Goal: Check status: Check status

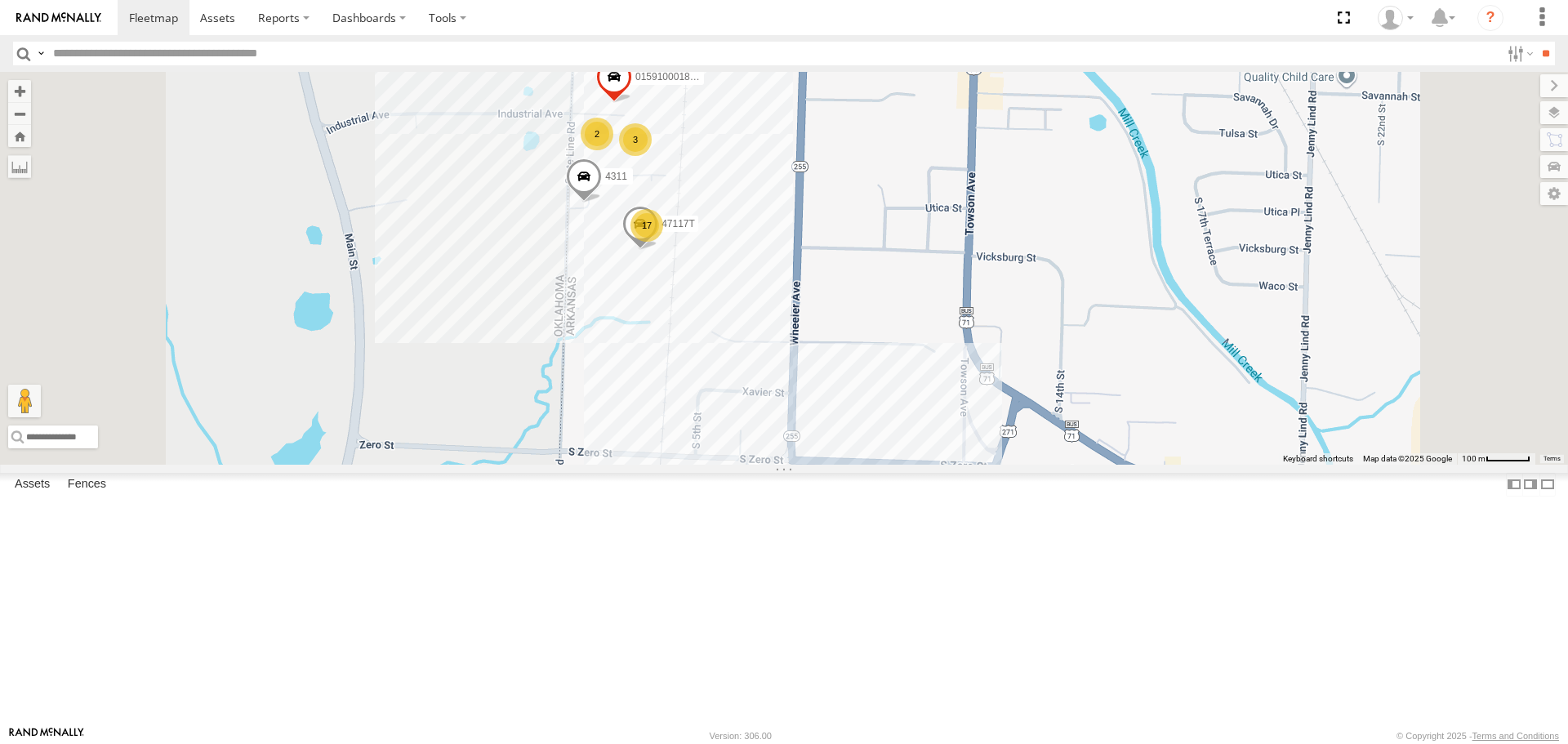
click at [939, 277] on div "37152T T3214 37118T 5412 40035T 87121T 40061T T3205 40037T 37142T 986 T1800 538…" at bounding box center [784, 267] width 1568 height 392
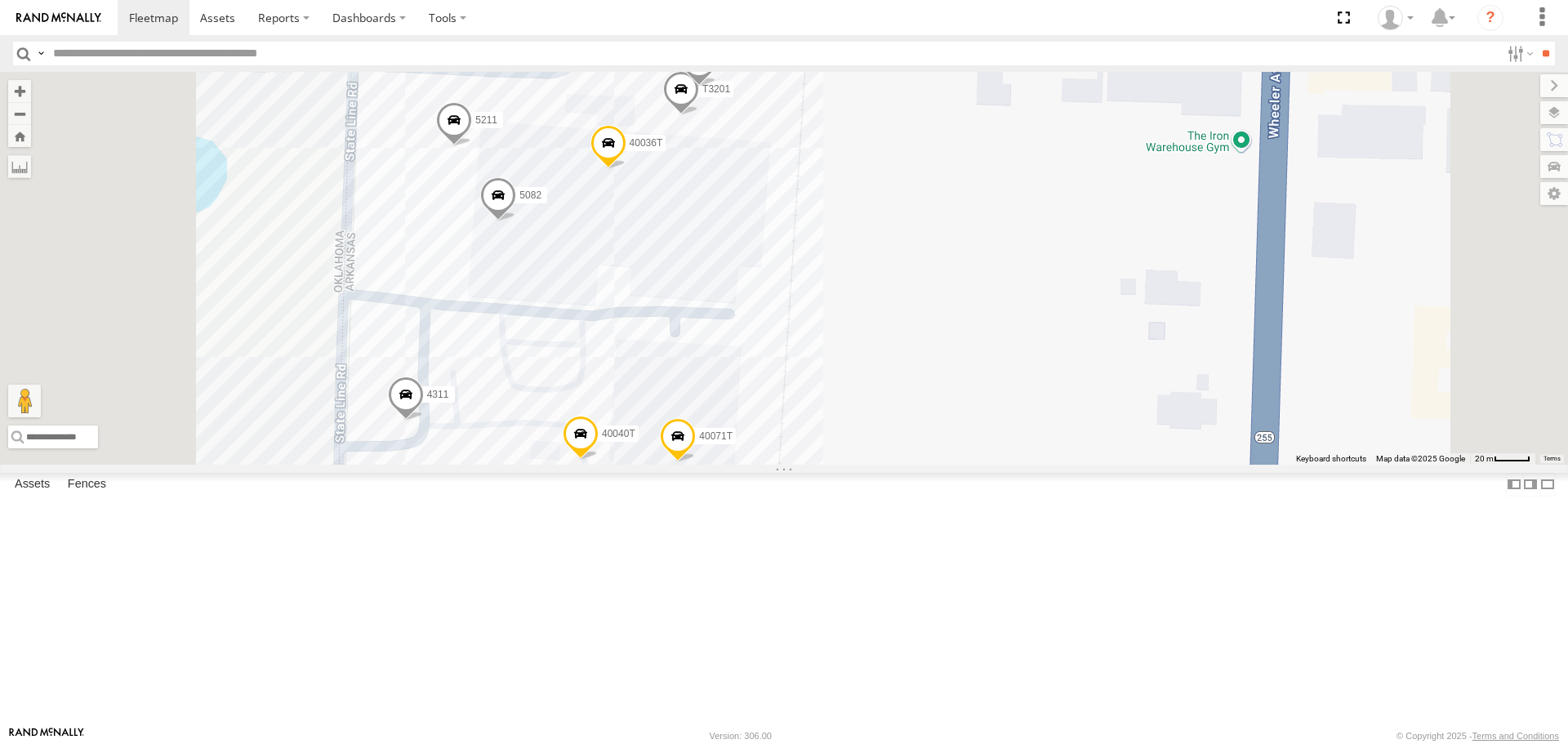
drag, startPoint x: 983, startPoint y: 210, endPoint x: 997, endPoint y: 284, distance: 75.3
click at [997, 284] on div "37152T T3214 37118T 5412 40035T 87121T 40061T T3205 40037T 37142T 986 T1800 538…" at bounding box center [784, 267] width 1568 height 392
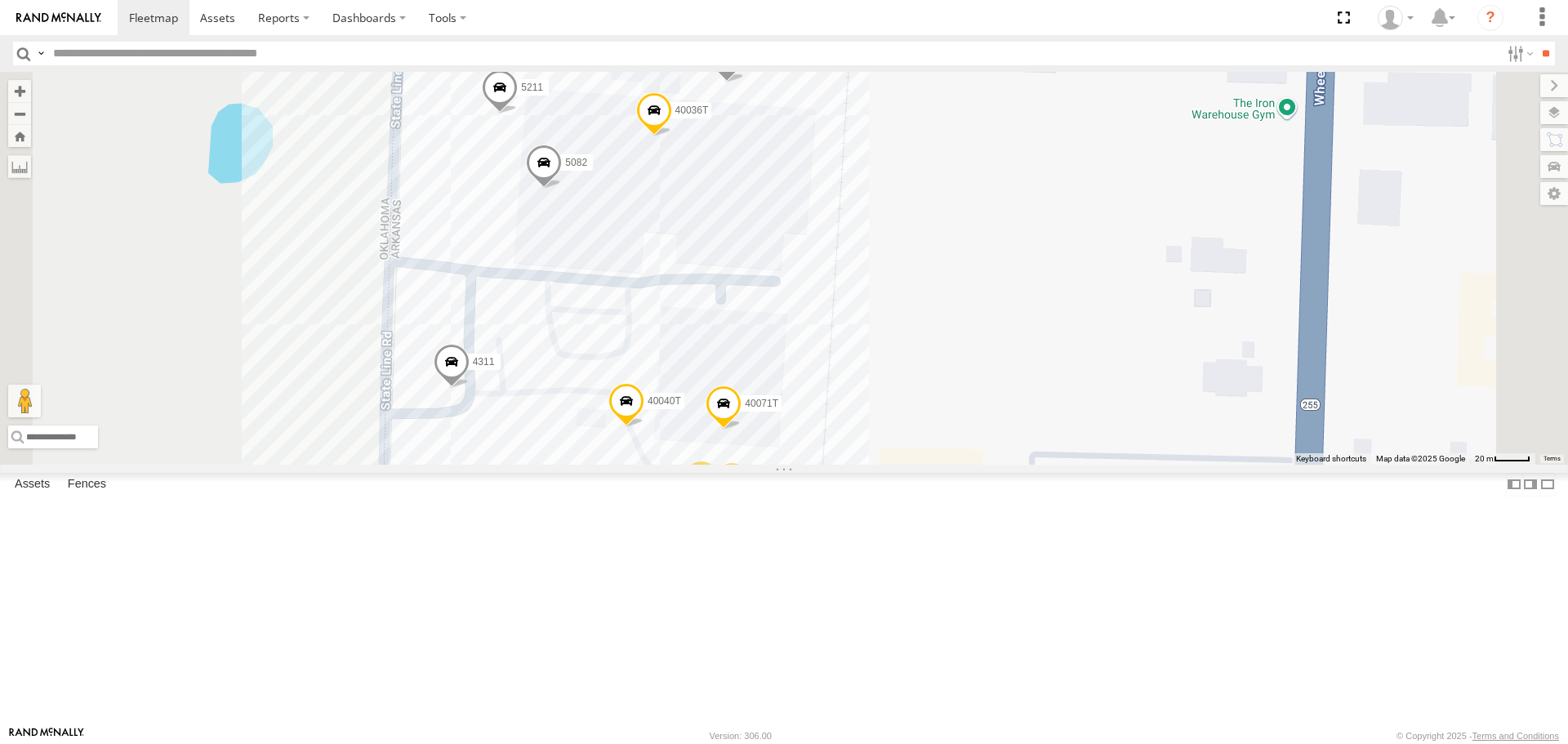
drag, startPoint x: 1048, startPoint y: 303, endPoint x: 1095, endPoint y: 237, distance: 81.0
click at [1095, 234] on div "37152T T3214 37118T 5412 40035T 87121T 40061T T3205 40037T 37142T 986 T1800 538…" at bounding box center [784, 267] width 1568 height 392
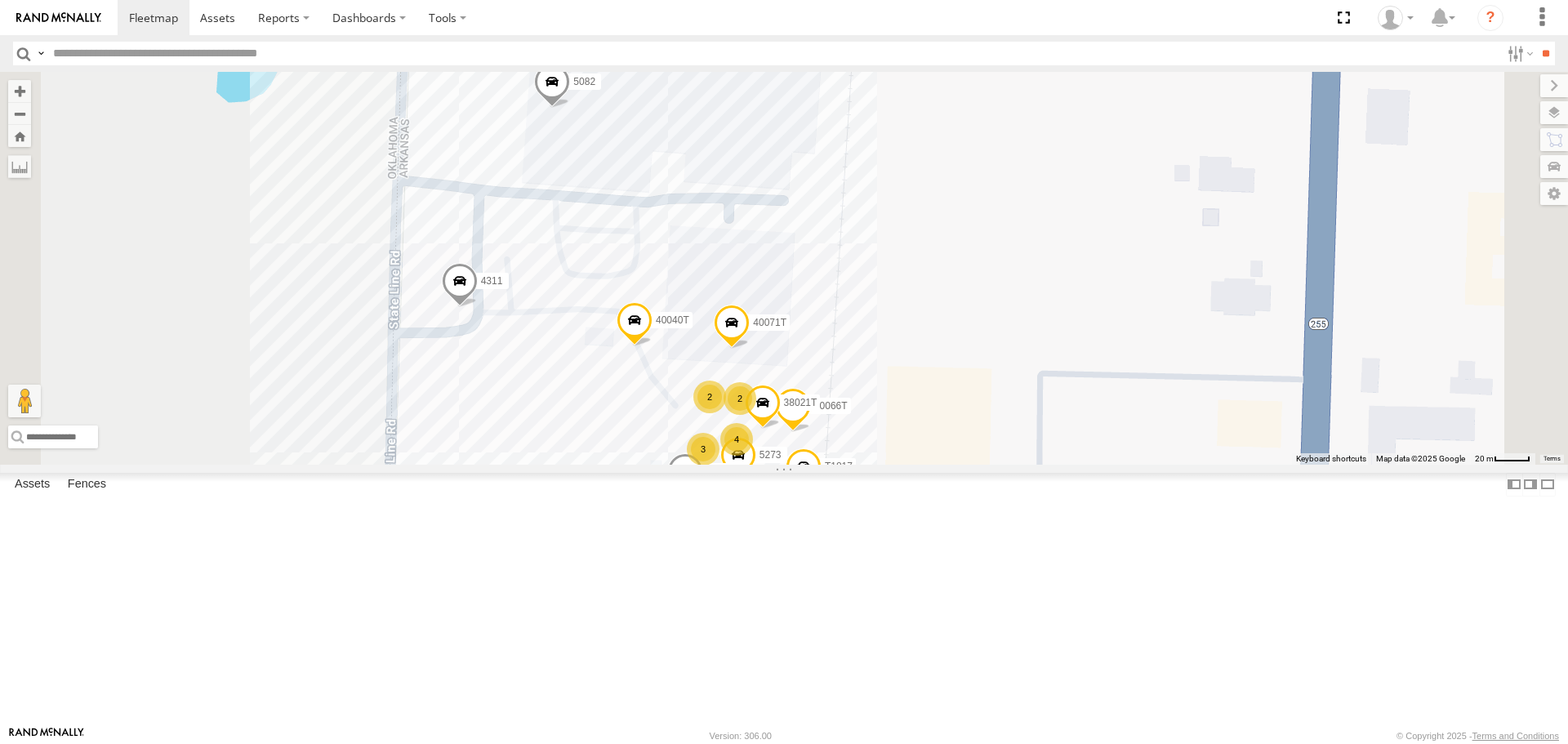
drag, startPoint x: 1112, startPoint y: 261, endPoint x: 1112, endPoint y: 214, distance: 47.0
click at [1112, 220] on div "37152T T3214 37118T 5412 40035T 87121T 40061T T3205 40037T 37142T 986 T1800 538…" at bounding box center [784, 267] width 1568 height 392
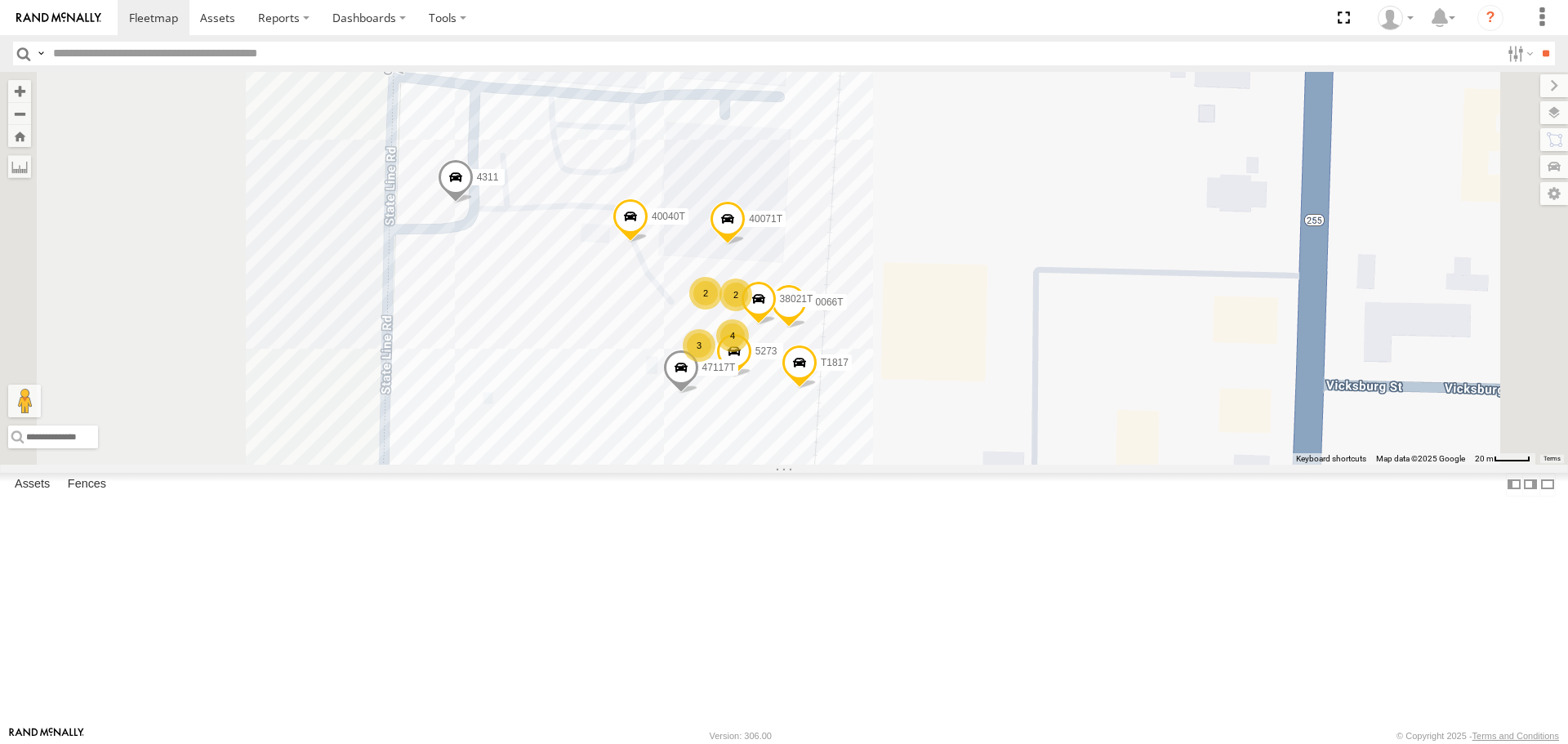
drag, startPoint x: 1091, startPoint y: 354, endPoint x: 1083, endPoint y: 299, distance: 55.6
click at [1083, 299] on div "37152T T3214 37118T 5412 40035T 87121T 40061T T3205 40037T 37142T 986 T1800 538…" at bounding box center [784, 267] width 1568 height 392
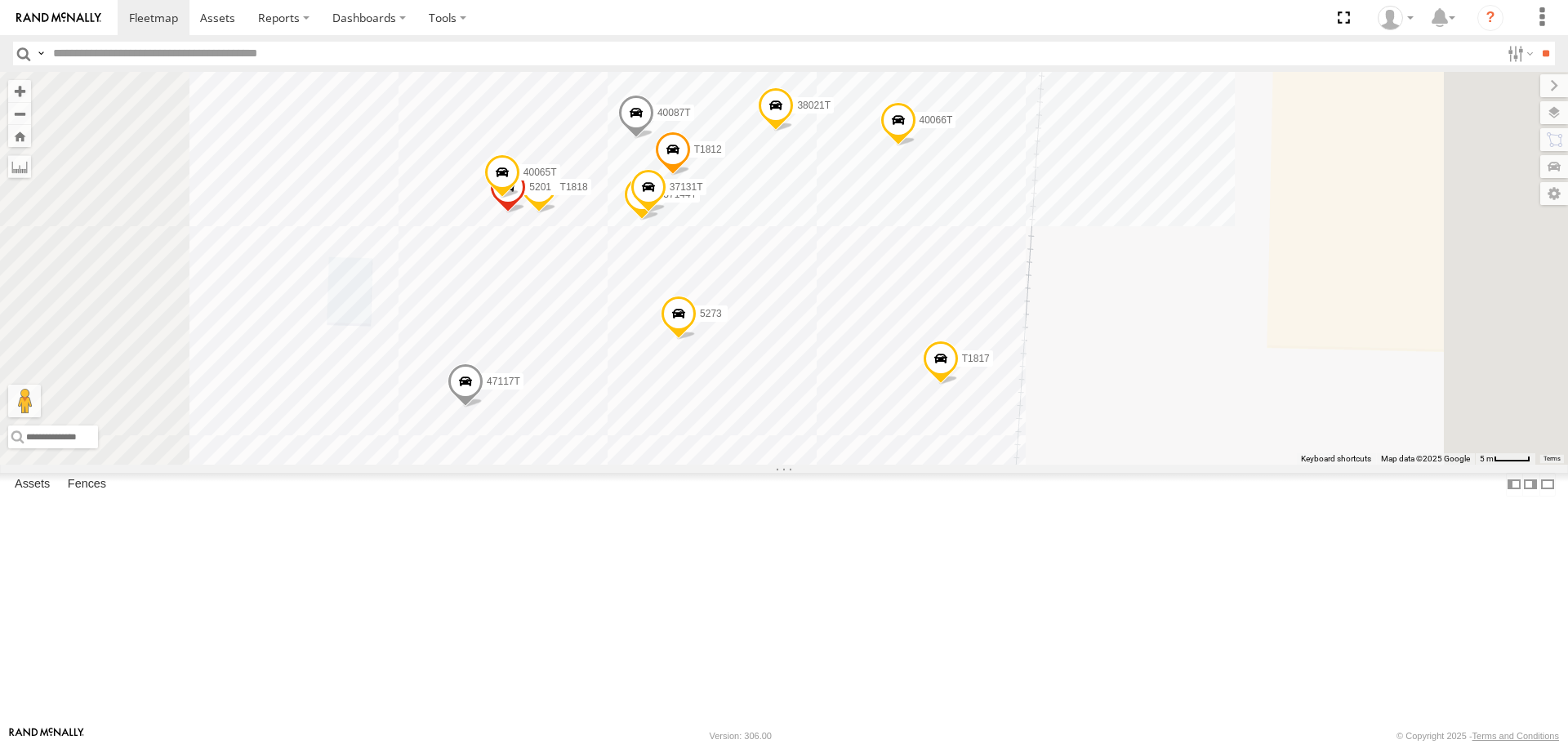
click at [520, 198] on span at bounding box center [502, 176] width 36 height 44
click at [524, 180] on label at bounding box center [509, 174] width 32 height 12
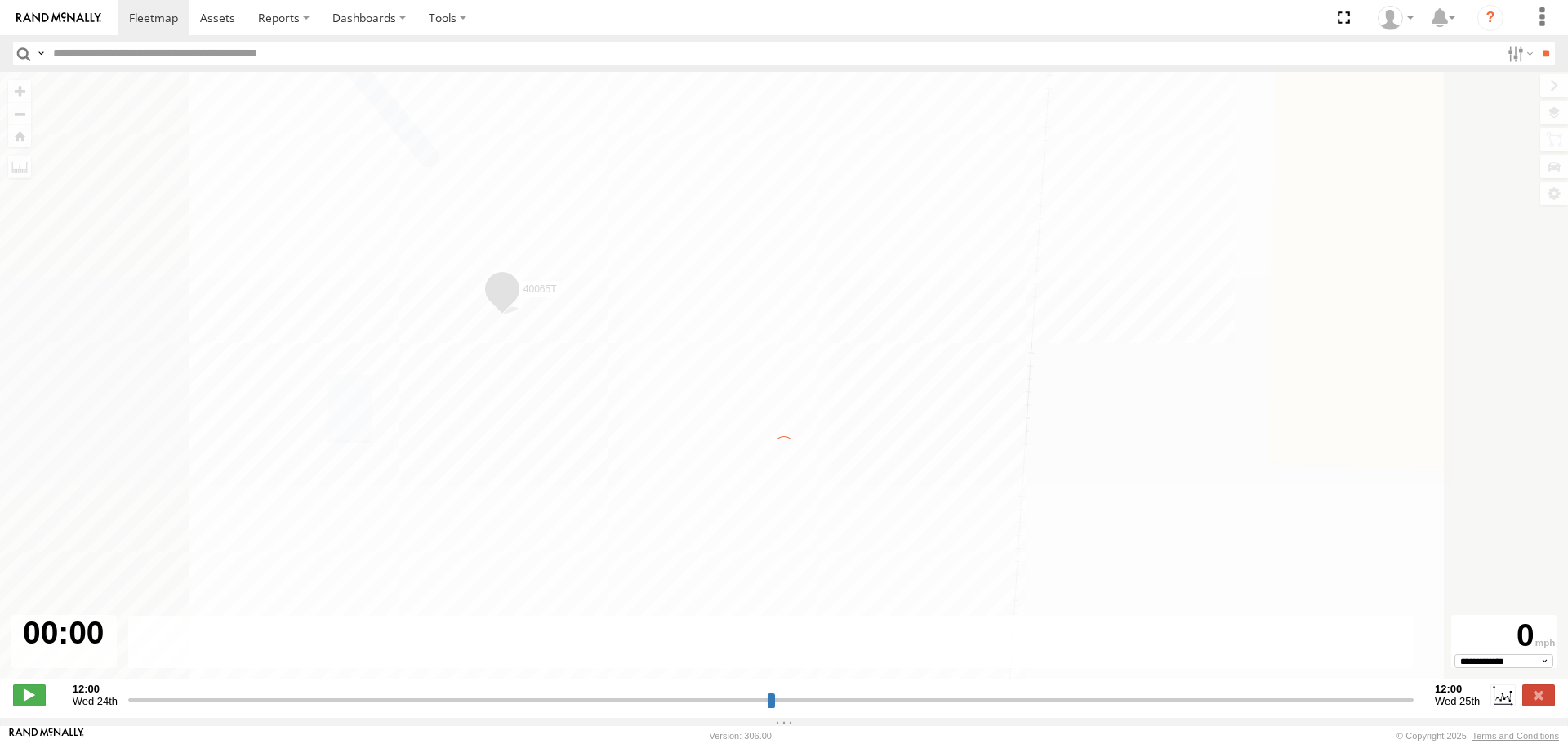
type input "**********"
drag, startPoint x: 141, startPoint y: 18, endPoint x: 147, endPoint y: 39, distance: 21.8
click at [141, 18] on span at bounding box center [154, 18] width 49 height 16
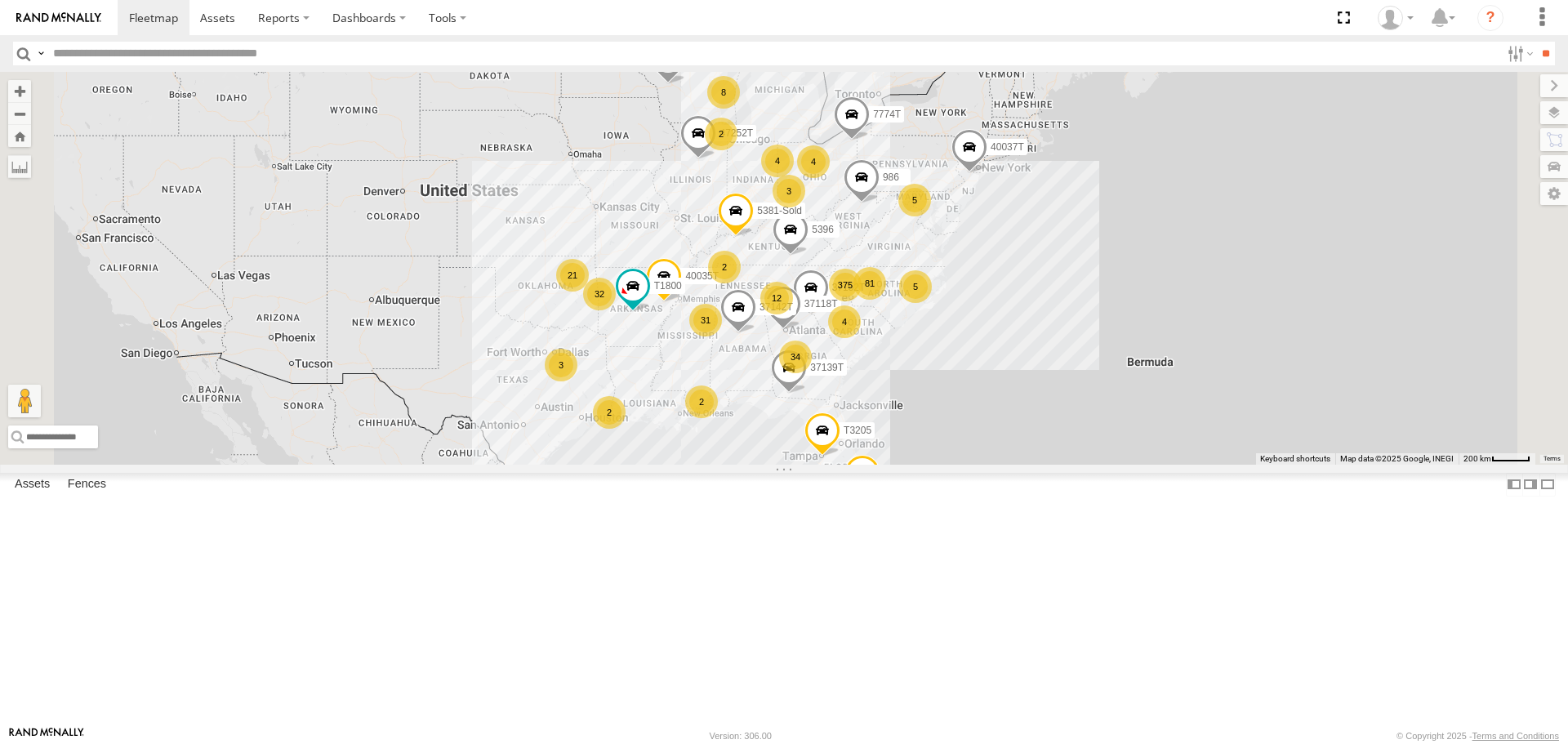
click at [0, 0] on span "Asset" at bounding box center [0, 0] width 0 height 0
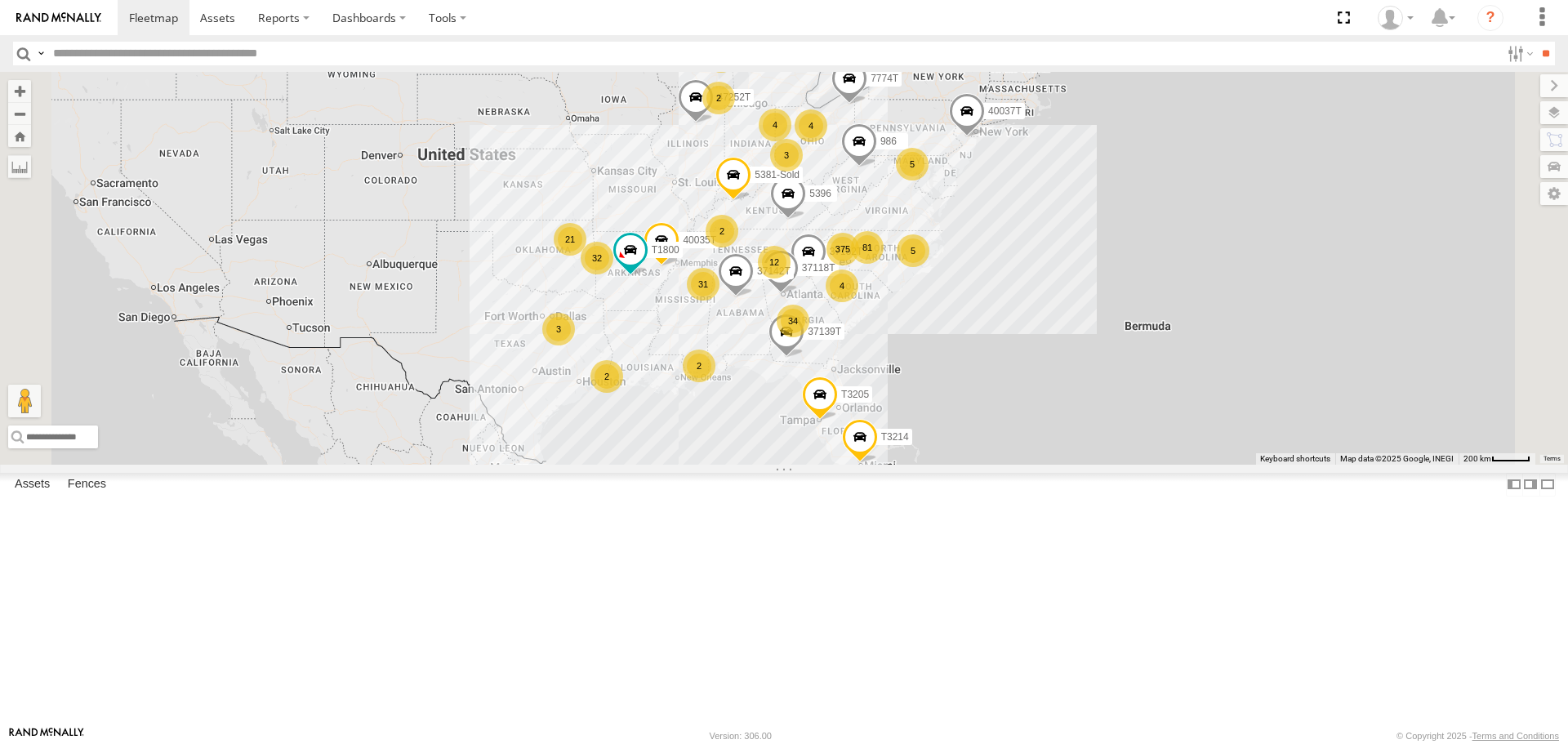
drag, startPoint x: 633, startPoint y: 420, endPoint x: 627, endPoint y: 385, distance: 35.5
click at [630, 383] on div "87121T 375 37152T 34 32 8 31 21 5 81 4 T3214 37118T 2 12 4 40035T 4 3 5 40061T …" at bounding box center [784, 267] width 1568 height 392
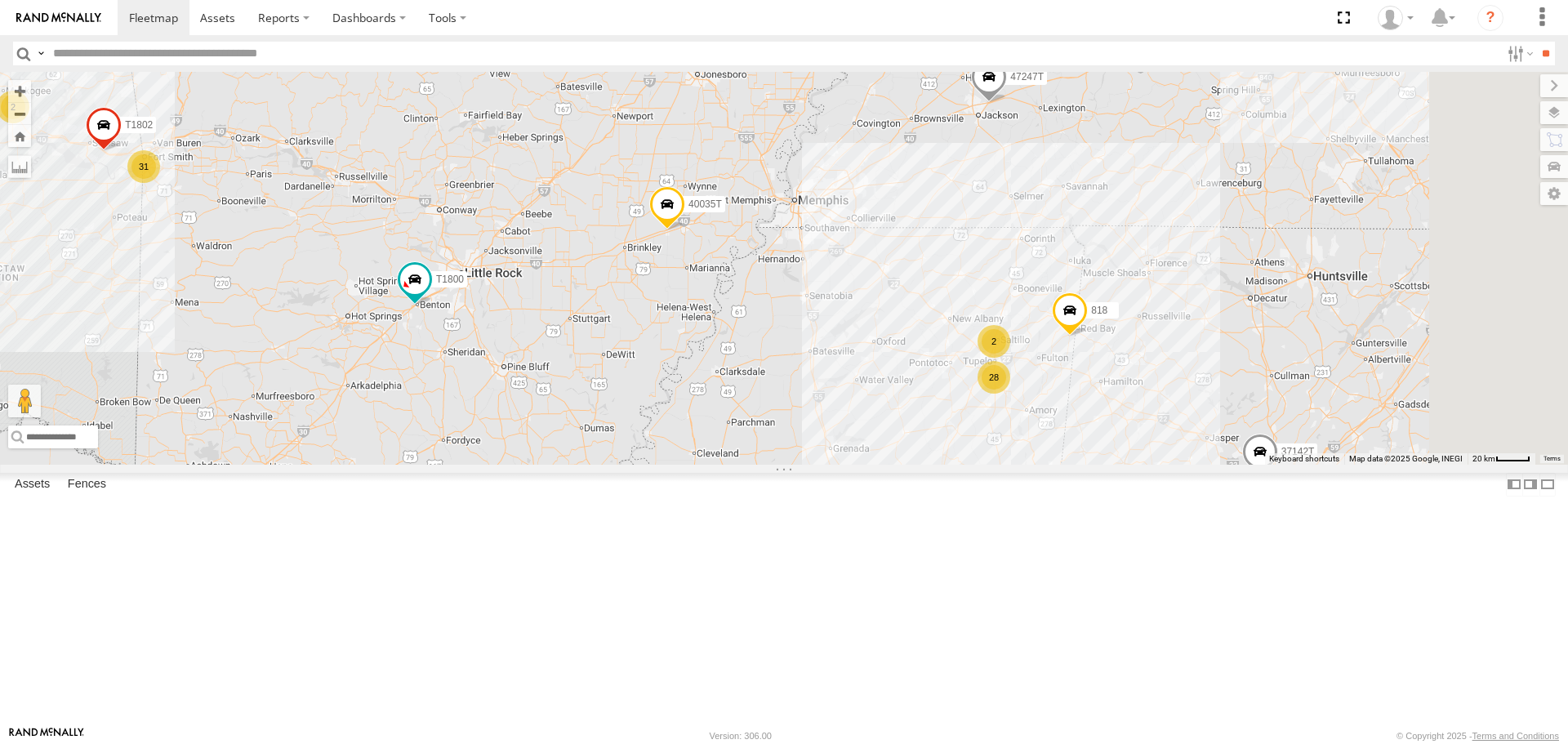
drag, startPoint x: 1028, startPoint y: 458, endPoint x: 890, endPoint y: 473, distance: 138.8
click at [890, 463] on div "87121T 37152T T3214 37118T 40035T 40061T 5396 47252T T3205 40037T 37142T 986 T1…" at bounding box center [784, 267] width 1568 height 392
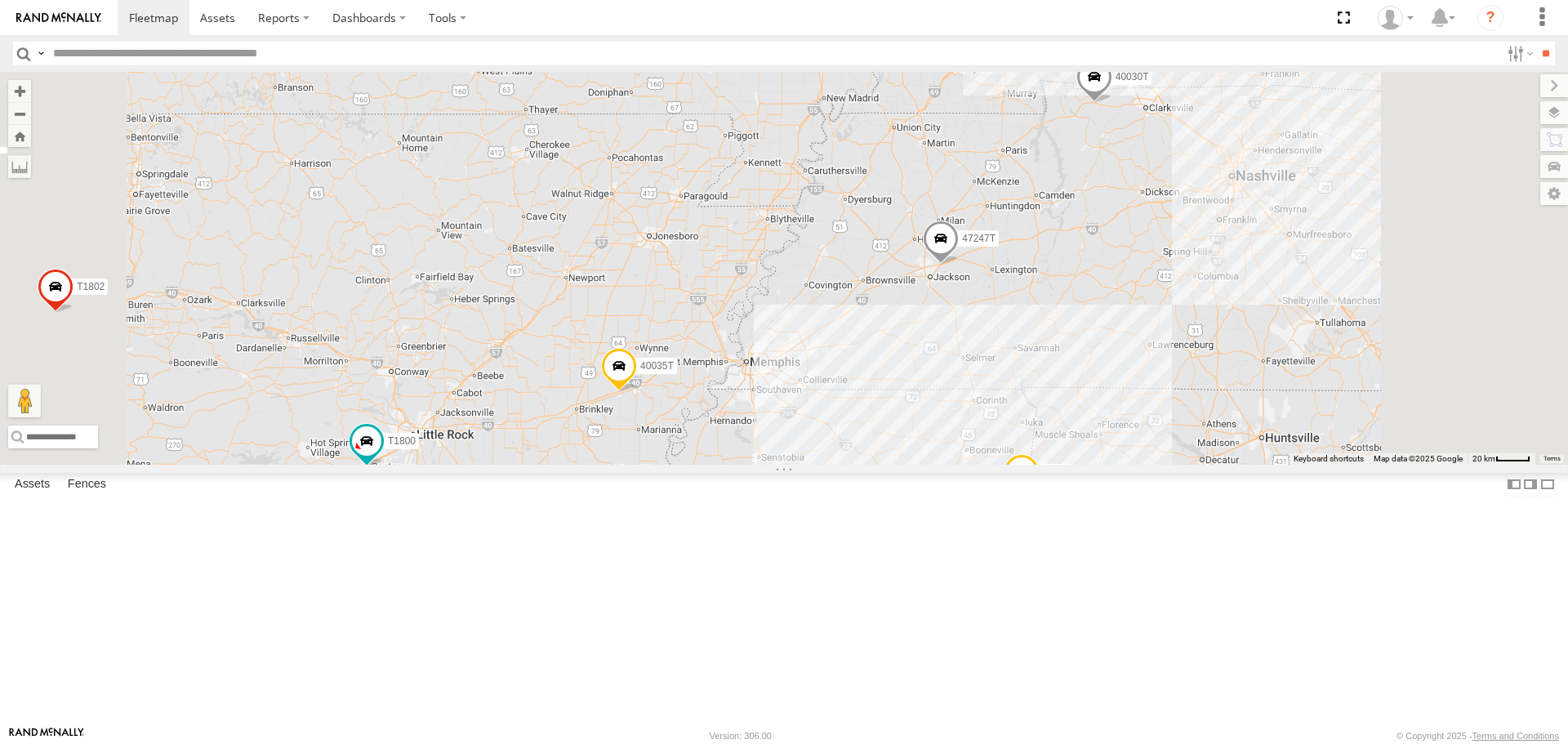
drag, startPoint x: 1041, startPoint y: 540, endPoint x: 1059, endPoint y: 457, distance: 84.9
click at [1059, 457] on div "87121T 37152T T3214 37118T 40035T 40061T 5396 47252T T3205 40037T 37142T 986 T1…" at bounding box center [784, 267] width 1568 height 392
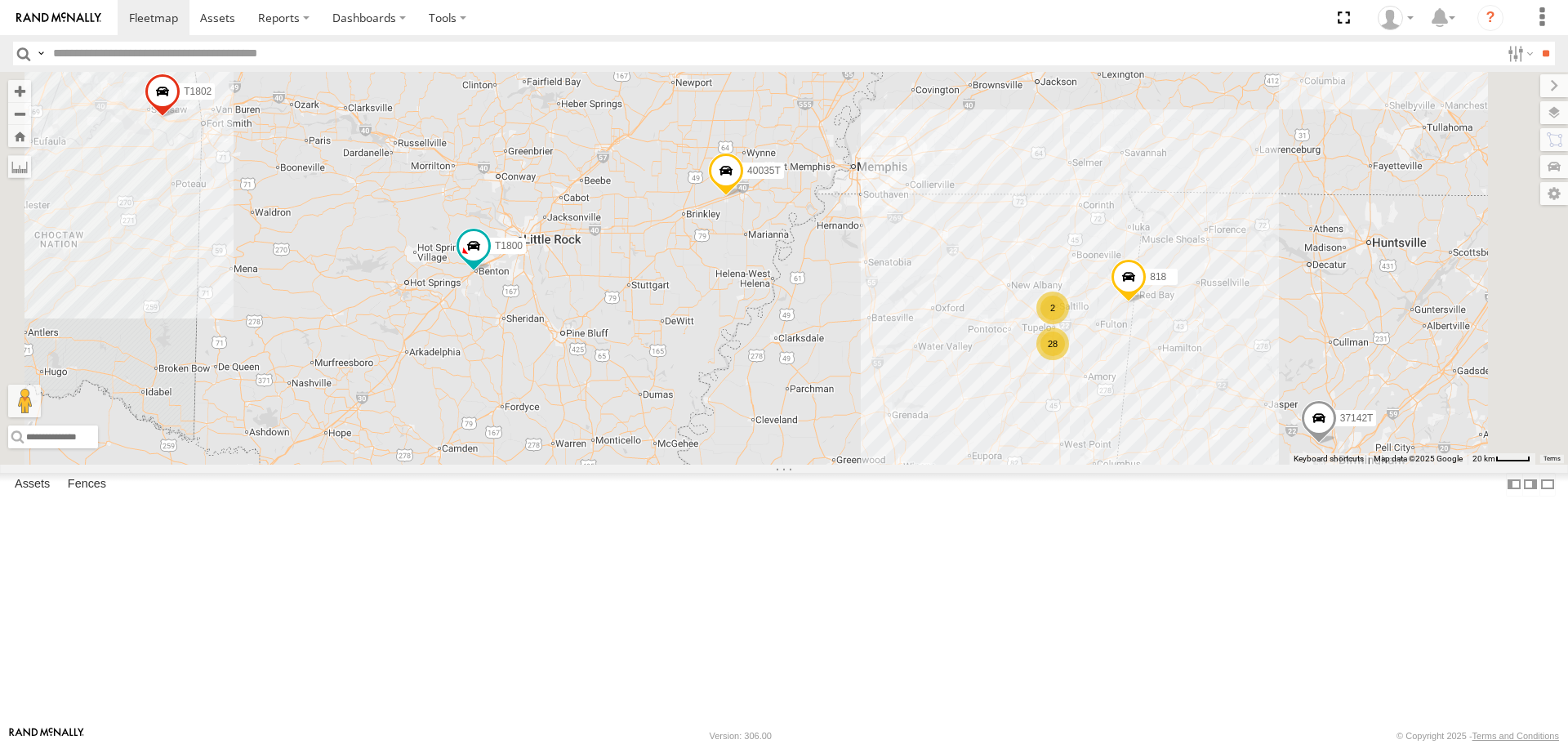
drag, startPoint x: 1016, startPoint y: 514, endPoint x: 1051, endPoint y: 493, distance: 40.8
click at [1051, 463] on div "87121T 37152T T3214 37118T 40035T 40061T 5396 47252T T3205 40037T 37142T 986 T1…" at bounding box center [784, 267] width 1568 height 392
